Goal: Task Accomplishment & Management: Use online tool/utility

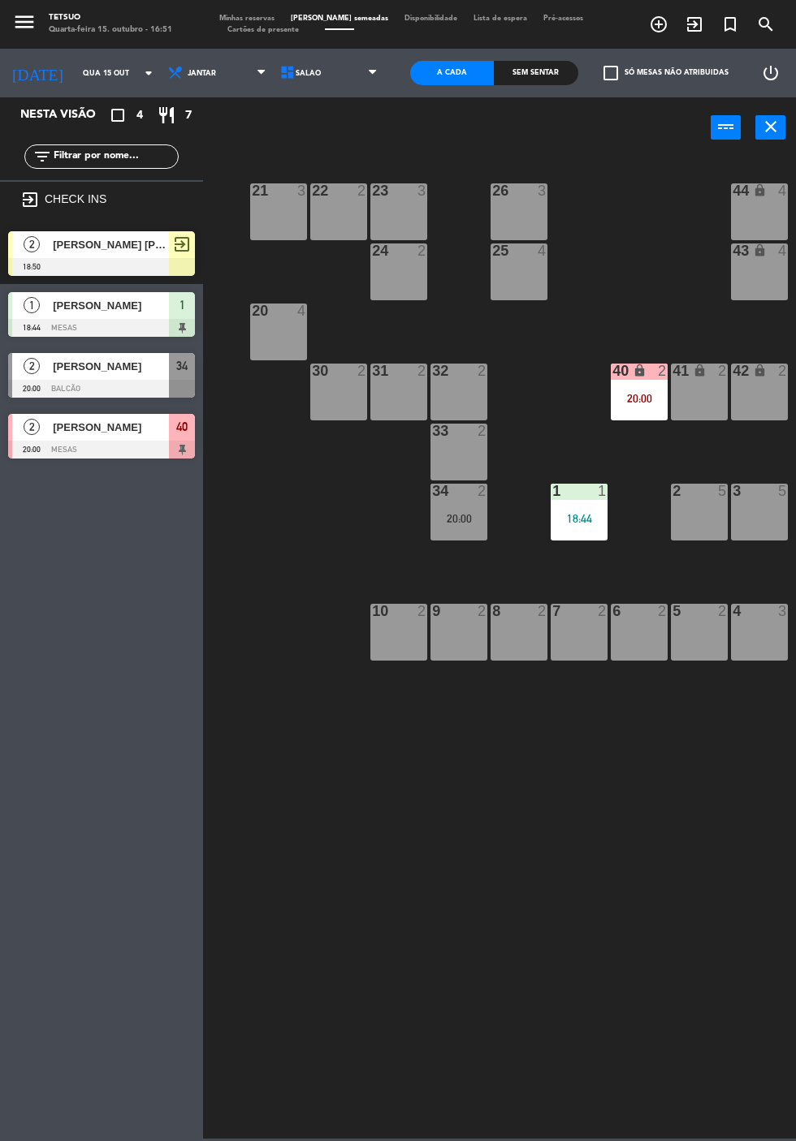
scroll to position [0, 88]
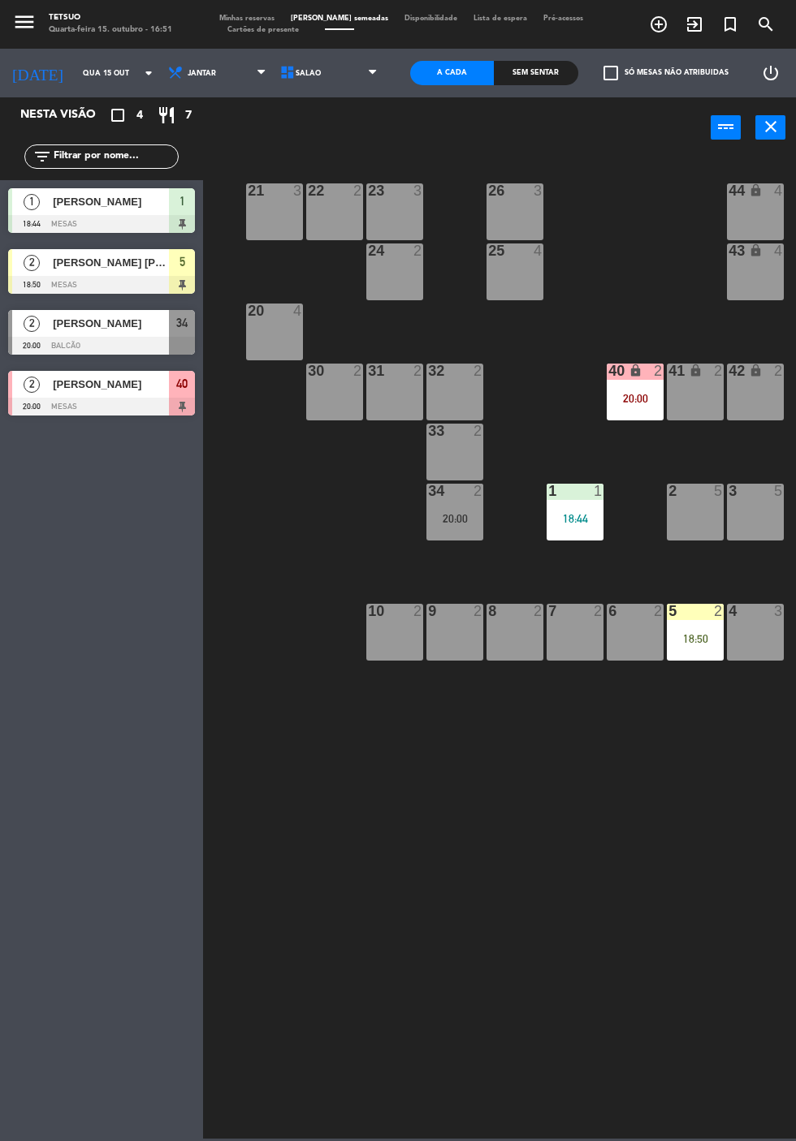
click at [128, 275] on div "[PERSON_NAME] [PERSON_NAME]" at bounding box center [110, 262] width 118 height 27
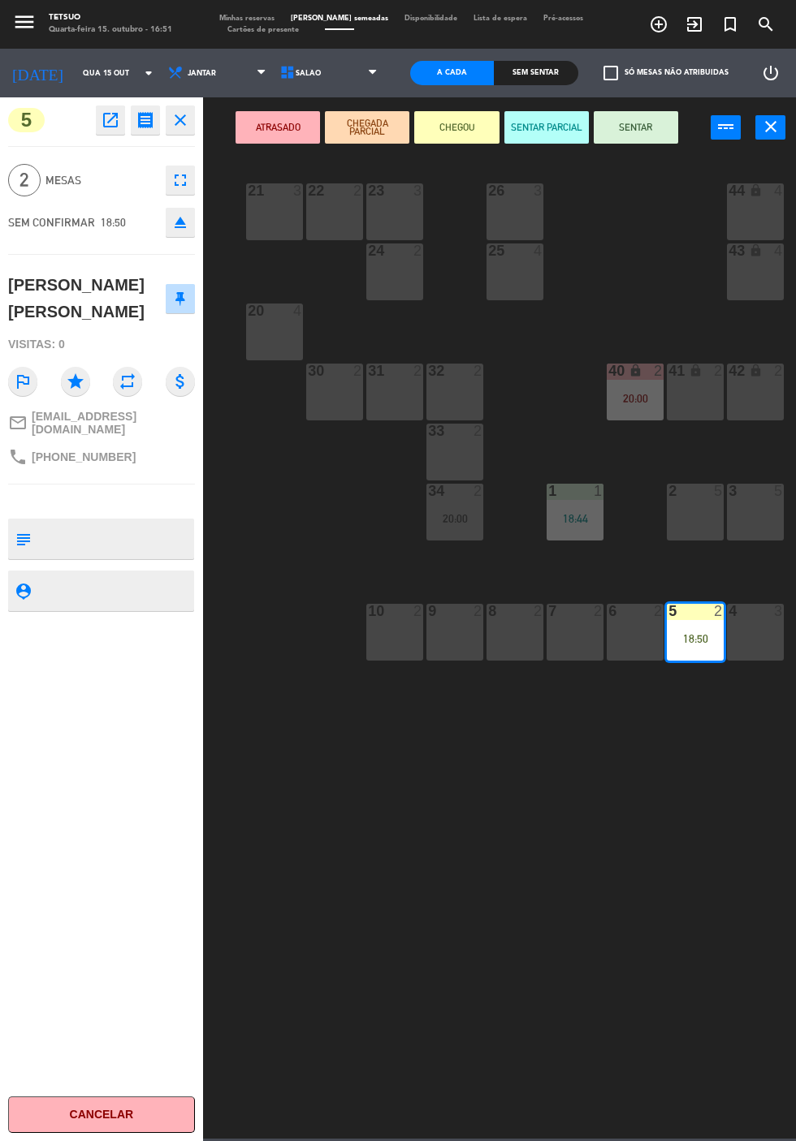
click at [636, 127] on button "SENTAR" at bounding box center [635, 127] width 84 height 32
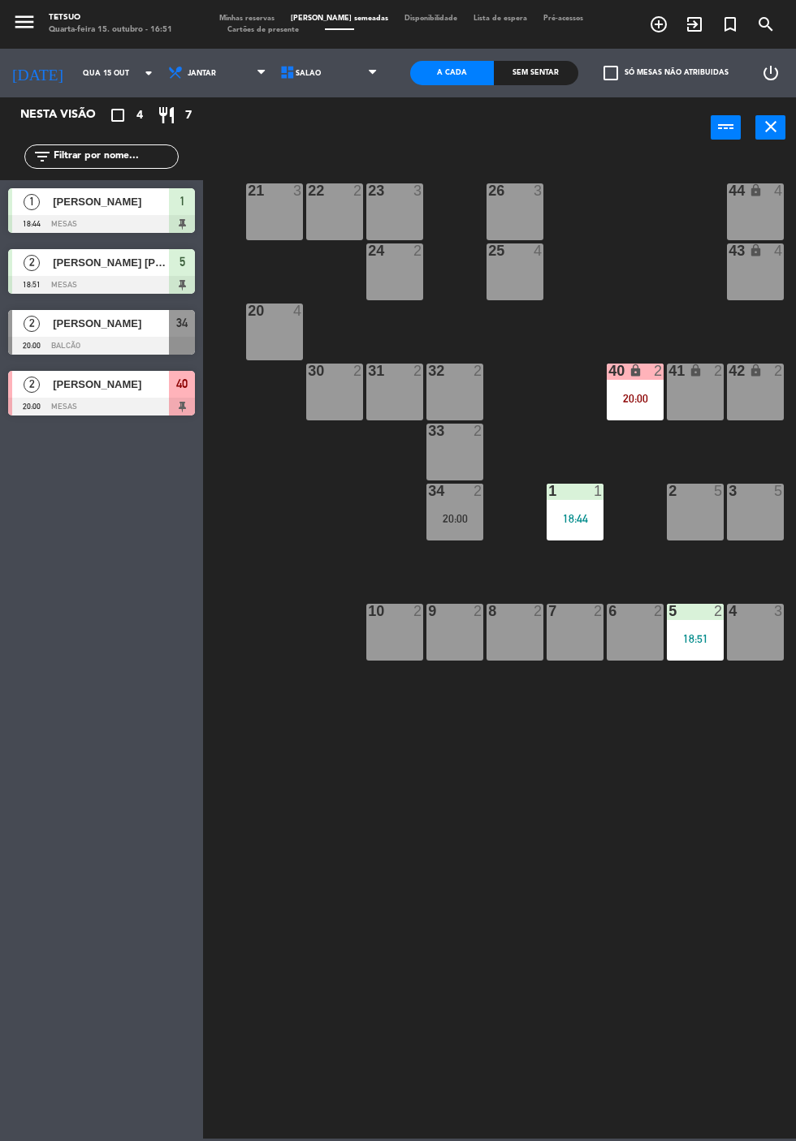
click at [560, 863] on div "21 3 22 2 23 3 26 3 44 lock 4 24 2 25 4 43 lock 4 50 lock 10 20 4 40 lock 2 20:…" at bounding box center [503, 647] width 585 height 984
click at [695, 26] on icon "exit_to_app" at bounding box center [693, 24] width 19 height 19
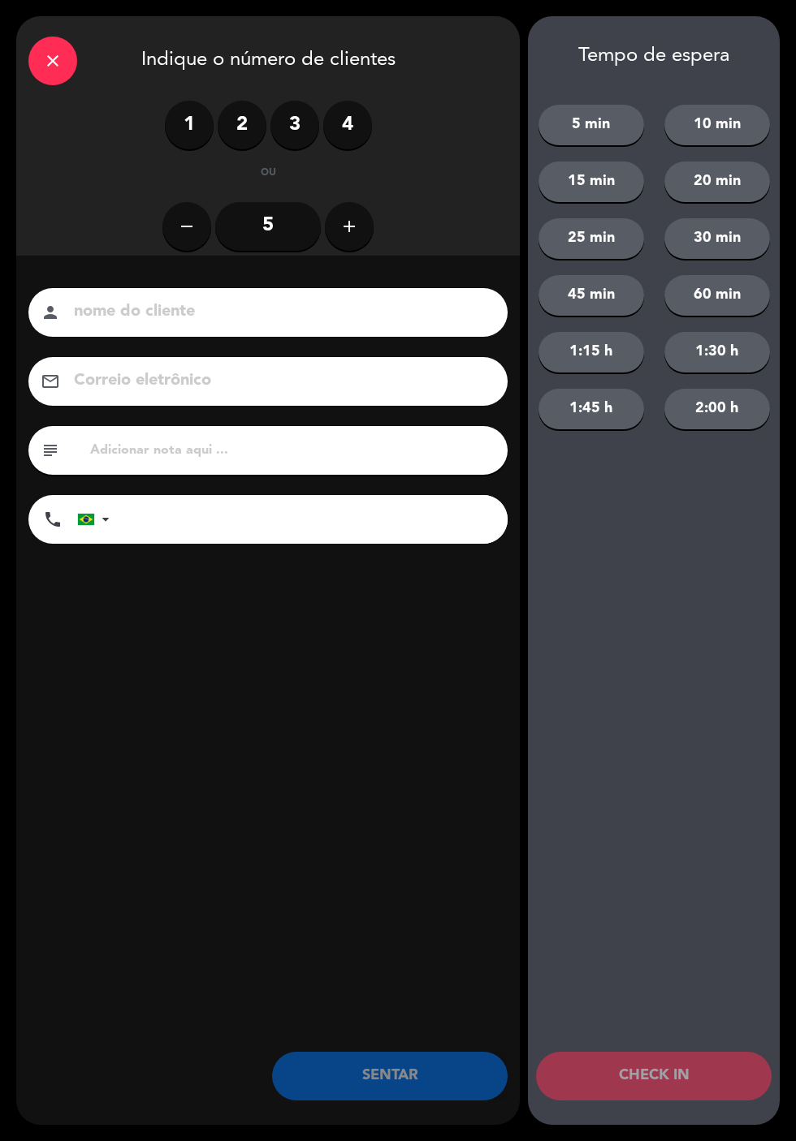
click at [190, 145] on label "1" at bounding box center [189, 125] width 49 height 49
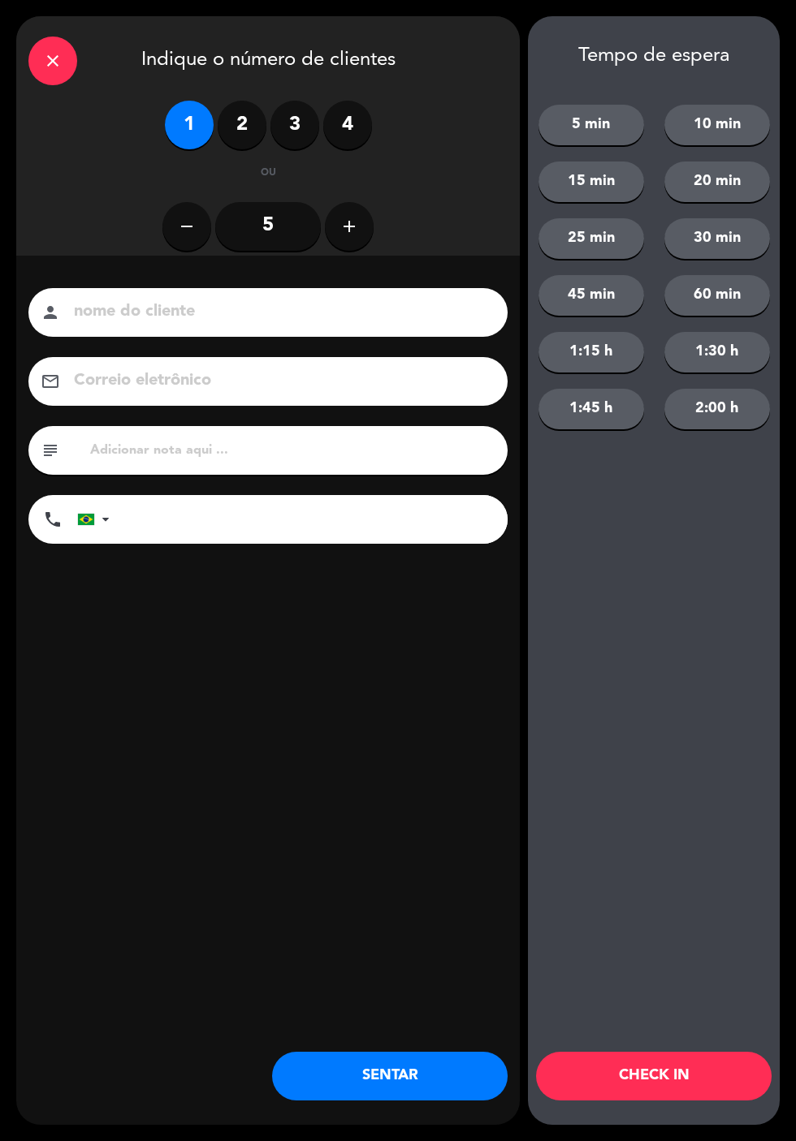
click at [235, 323] on input at bounding box center [279, 312] width 414 height 28
click at [403, 325] on input at bounding box center [279, 312] width 414 height 28
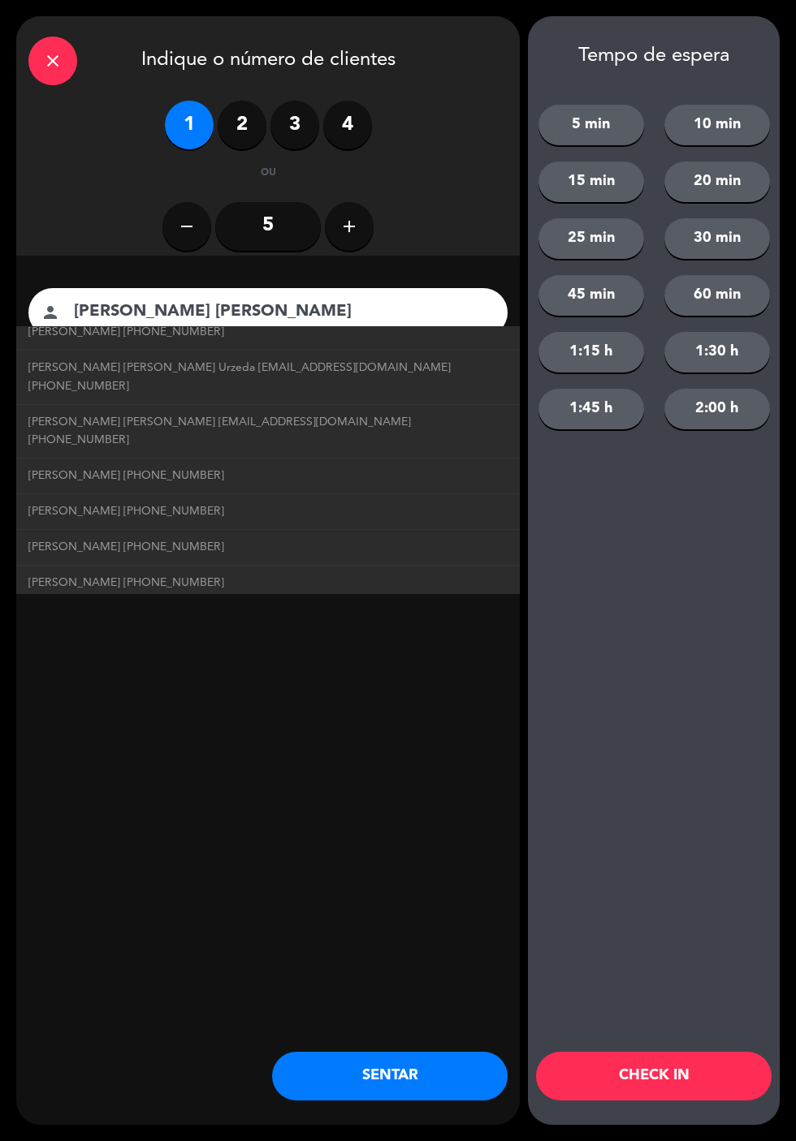
scroll to position [145, 0]
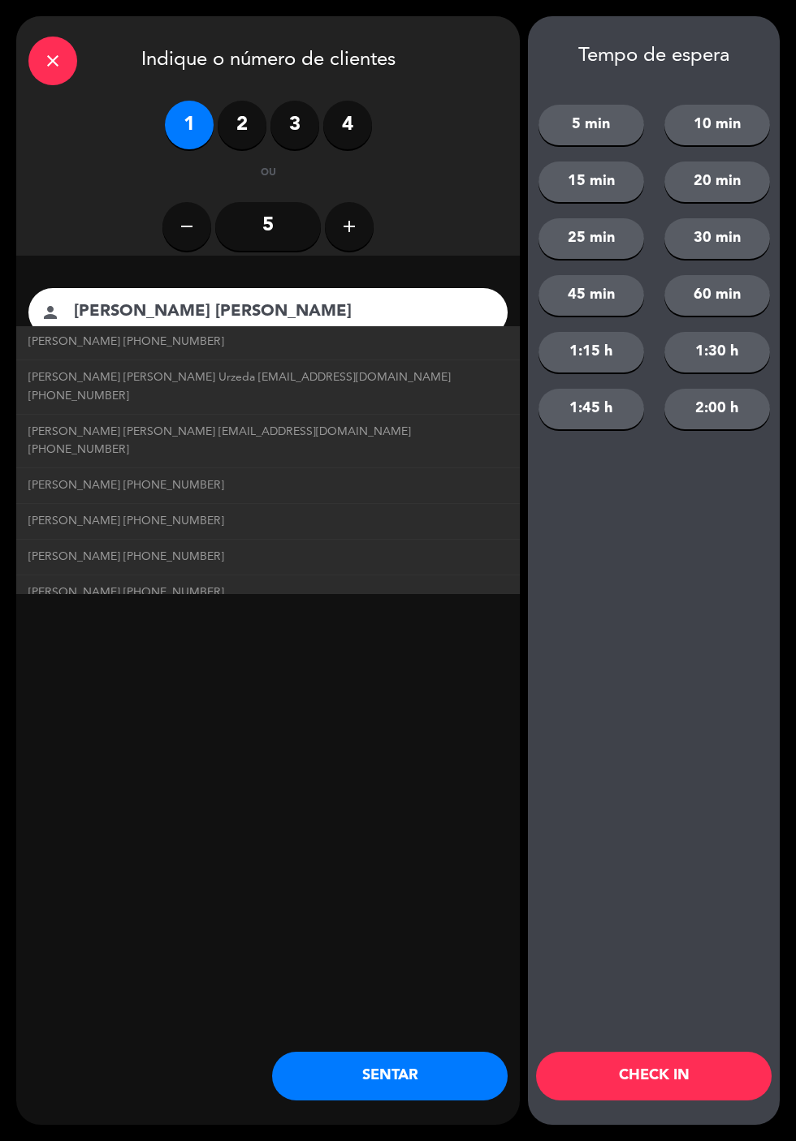
type input "[PERSON_NAME] [PERSON_NAME]"
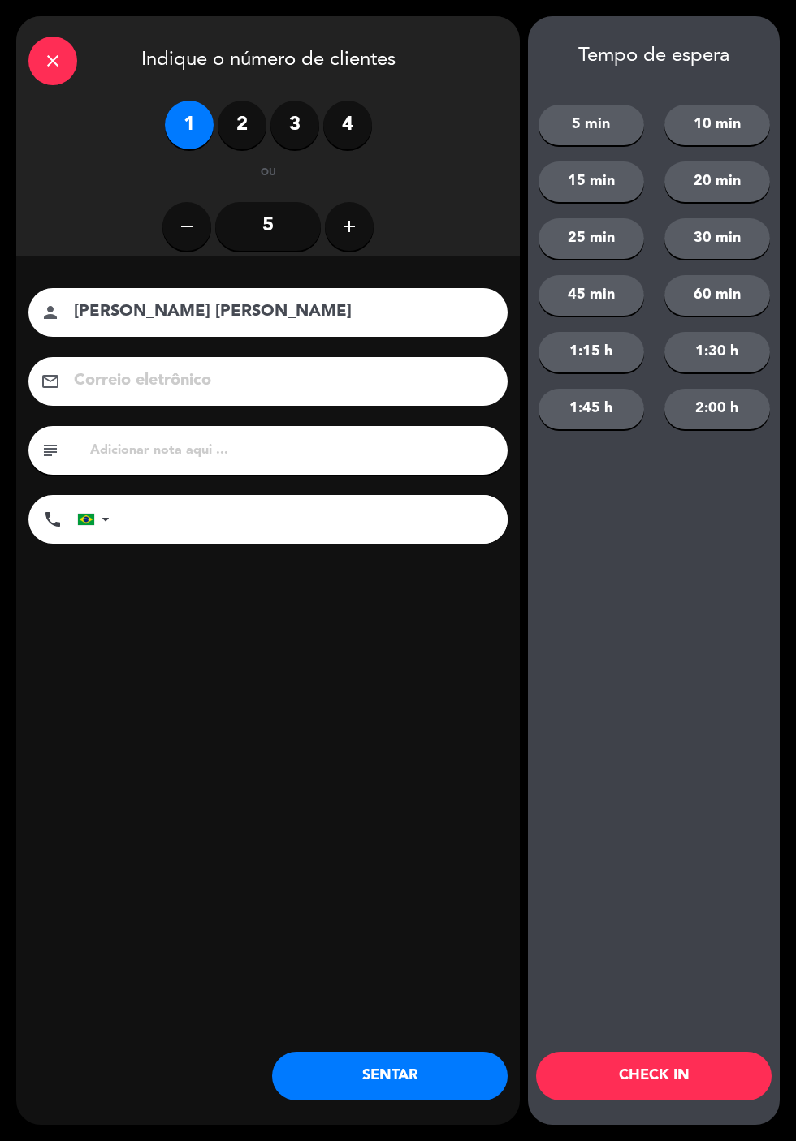
click at [328, 668] on div "close Indique o número de clientes 1 2 3 4 ou remove 5 add nome do cliente pers…" at bounding box center [267, 570] width 503 height 1109
click at [276, 519] on input "tel" at bounding box center [317, 519] width 382 height 49
type input "62998251007"
click at [279, 383] on input at bounding box center [279, 381] width 414 height 28
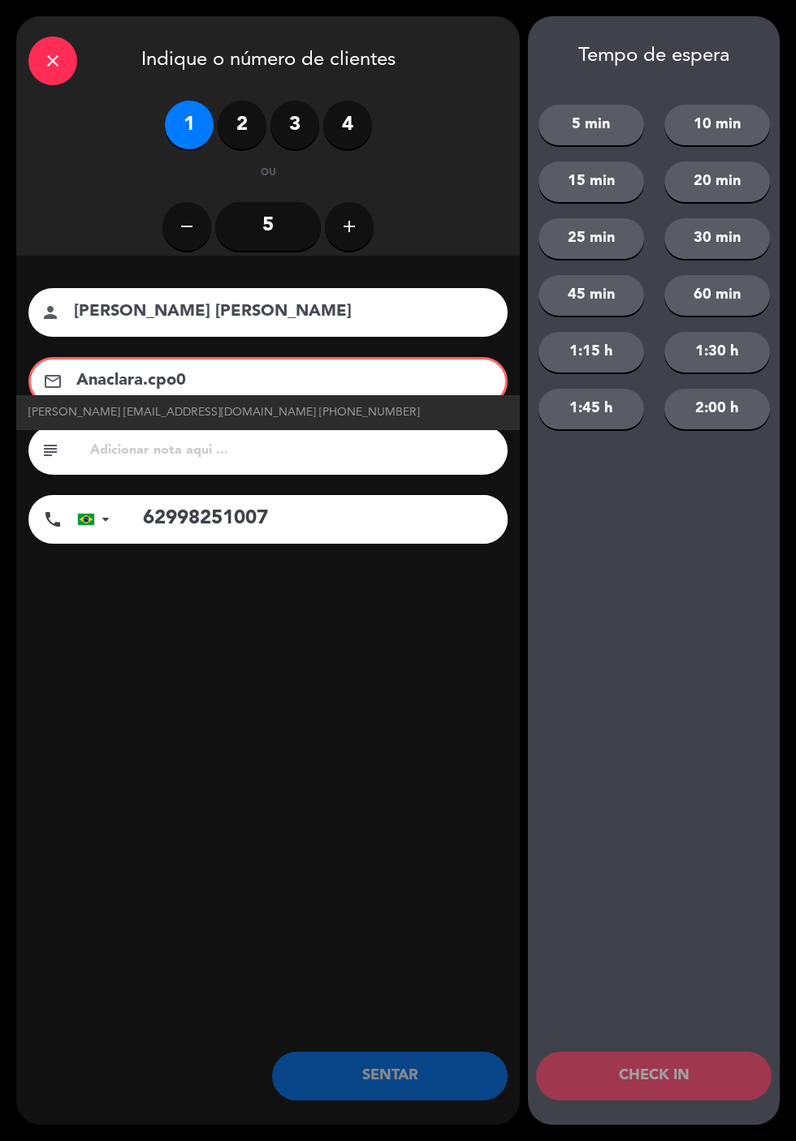
type input "Anaclara.cpo0"
click at [351, 414] on link "[PERSON_NAME] [EMAIL_ADDRESS][DOMAIN_NAME] [PHONE_NUMBER]" at bounding box center [267, 412] width 479 height 19
type input "[PERSON_NAME]"
type input "[EMAIL_ADDRESS][DOMAIN_NAME]"
type input "[PHONE_NUMBER]"
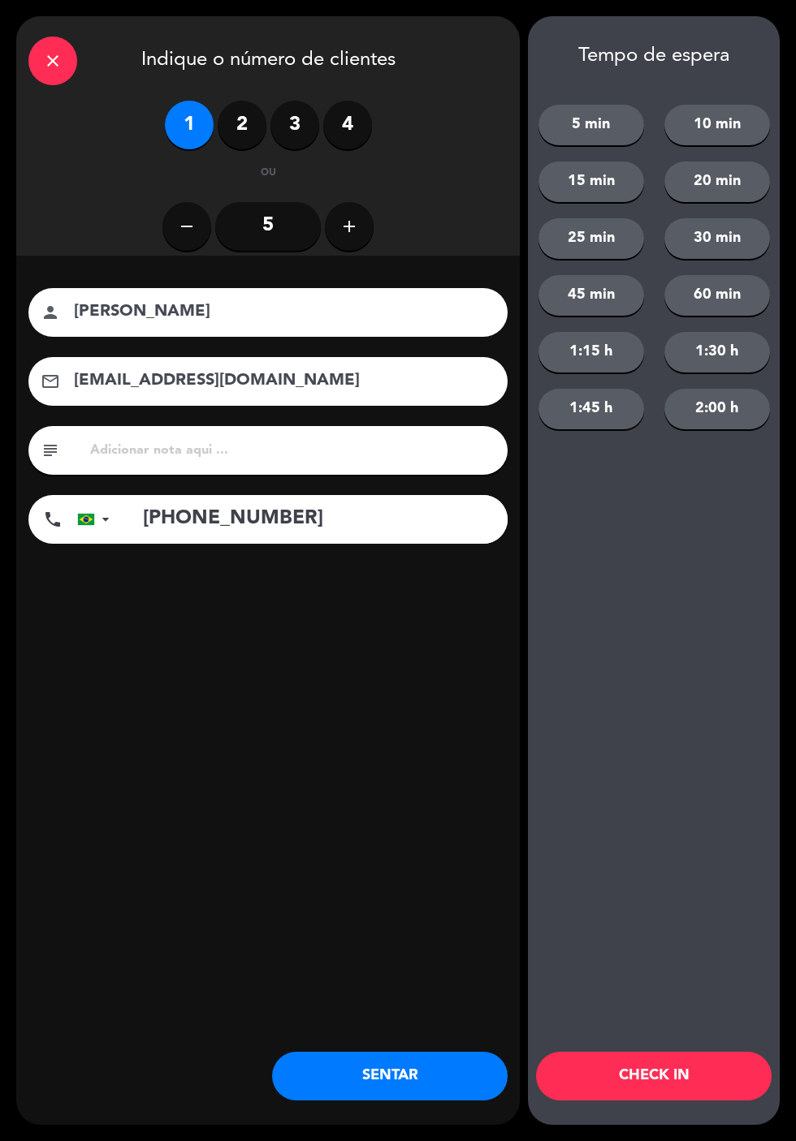
click at [412, 1074] on button "SENTAR" at bounding box center [389, 1076] width 235 height 49
